Goal: Navigation & Orientation: Find specific page/section

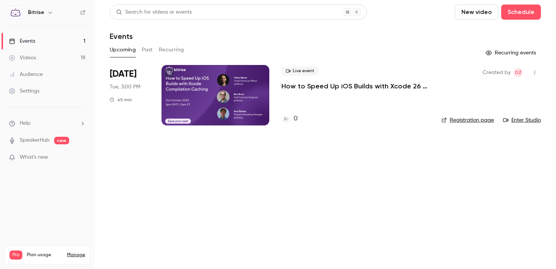
click at [50, 78] on link "Audience" at bounding box center [47, 74] width 95 height 17
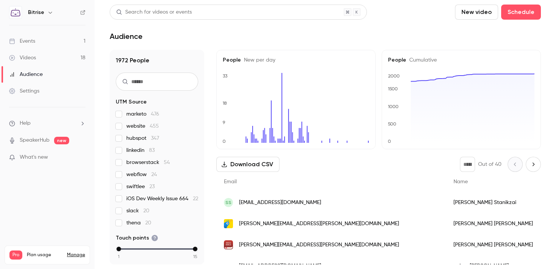
click at [39, 56] on link "Videos 18" at bounding box center [47, 58] width 95 height 17
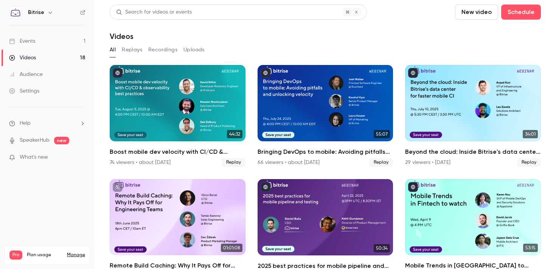
click at [40, 45] on link "Events 1" at bounding box center [47, 41] width 95 height 17
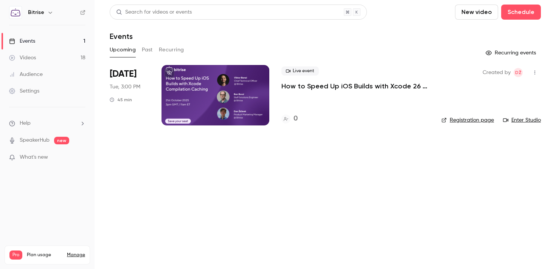
click at [228, 78] on div at bounding box center [216, 95] width 108 height 61
